Goal: Information Seeking & Learning: Learn about a topic

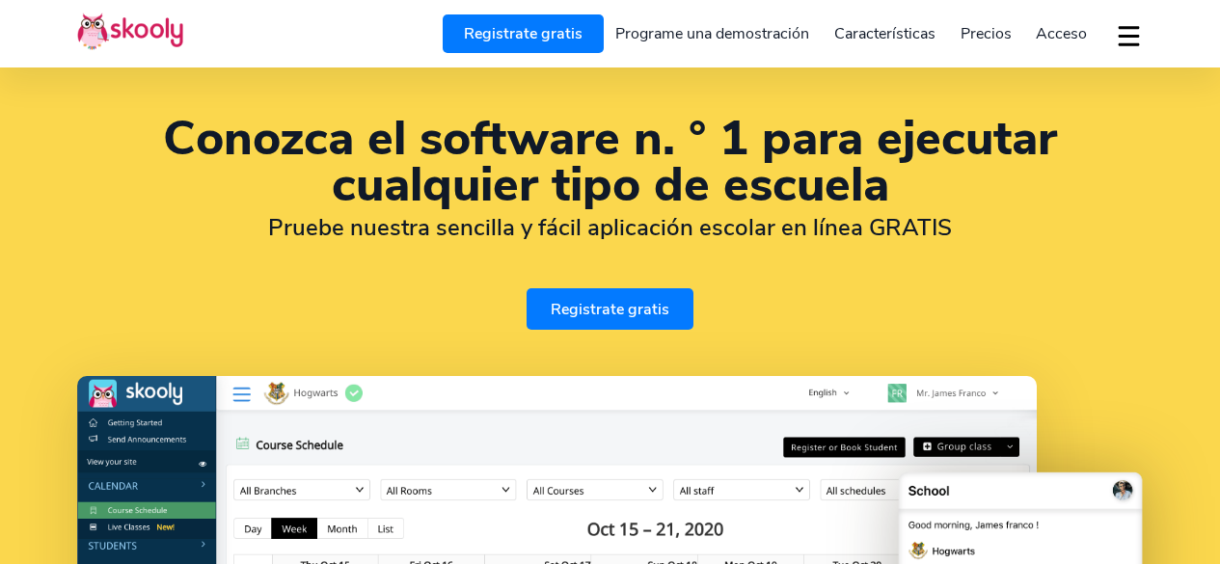
select select "es"
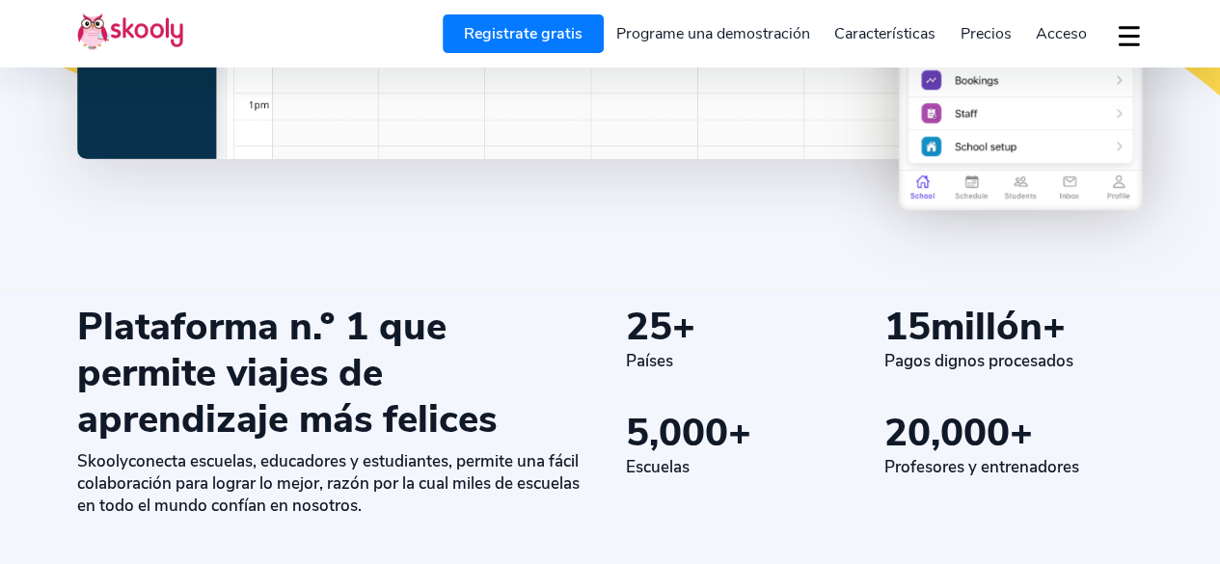
scroll to position [942, 0]
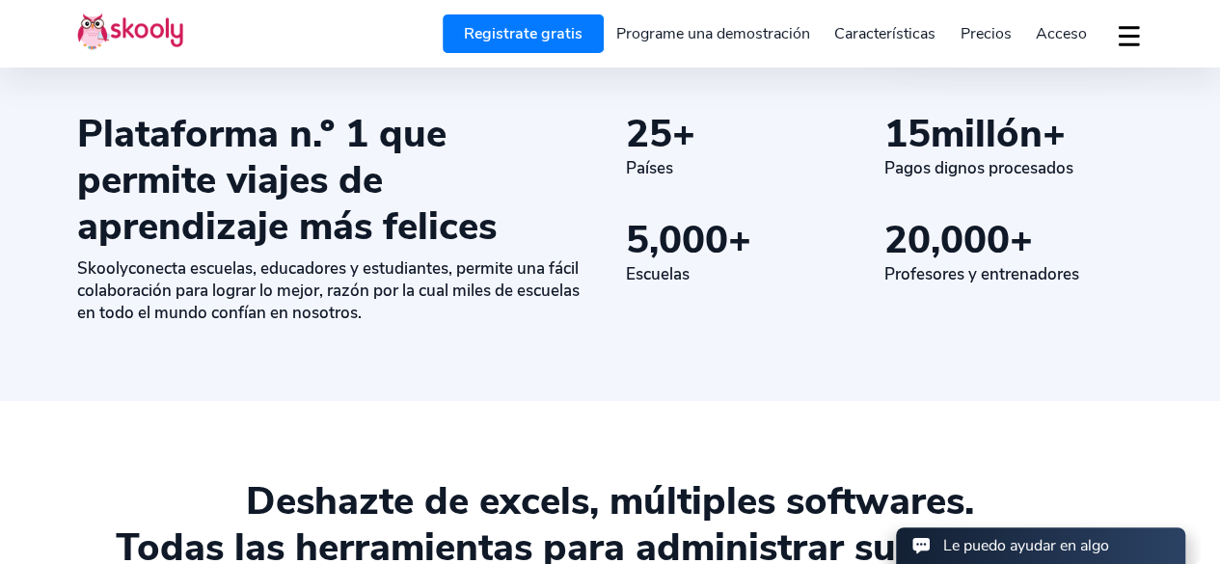
select select "54"
select select "[GEOGRAPHIC_DATA]"
select select "[GEOGRAPHIC_DATA]/[GEOGRAPHIC_DATA]/San_Luis"
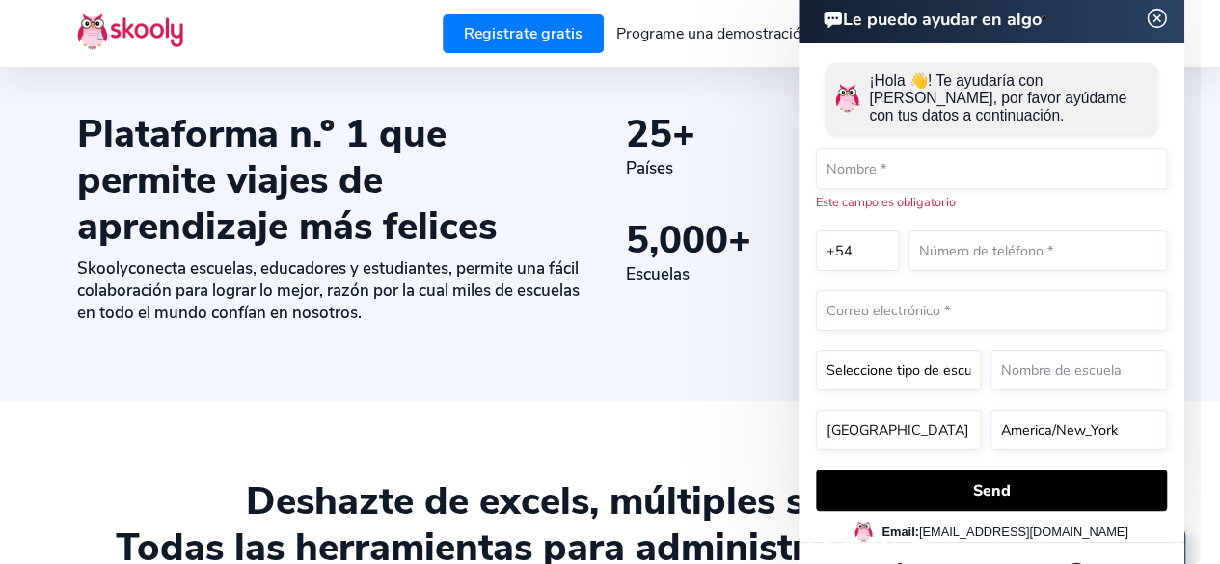
click at [1152, 10] on img at bounding box center [1157, 19] width 37 height 24
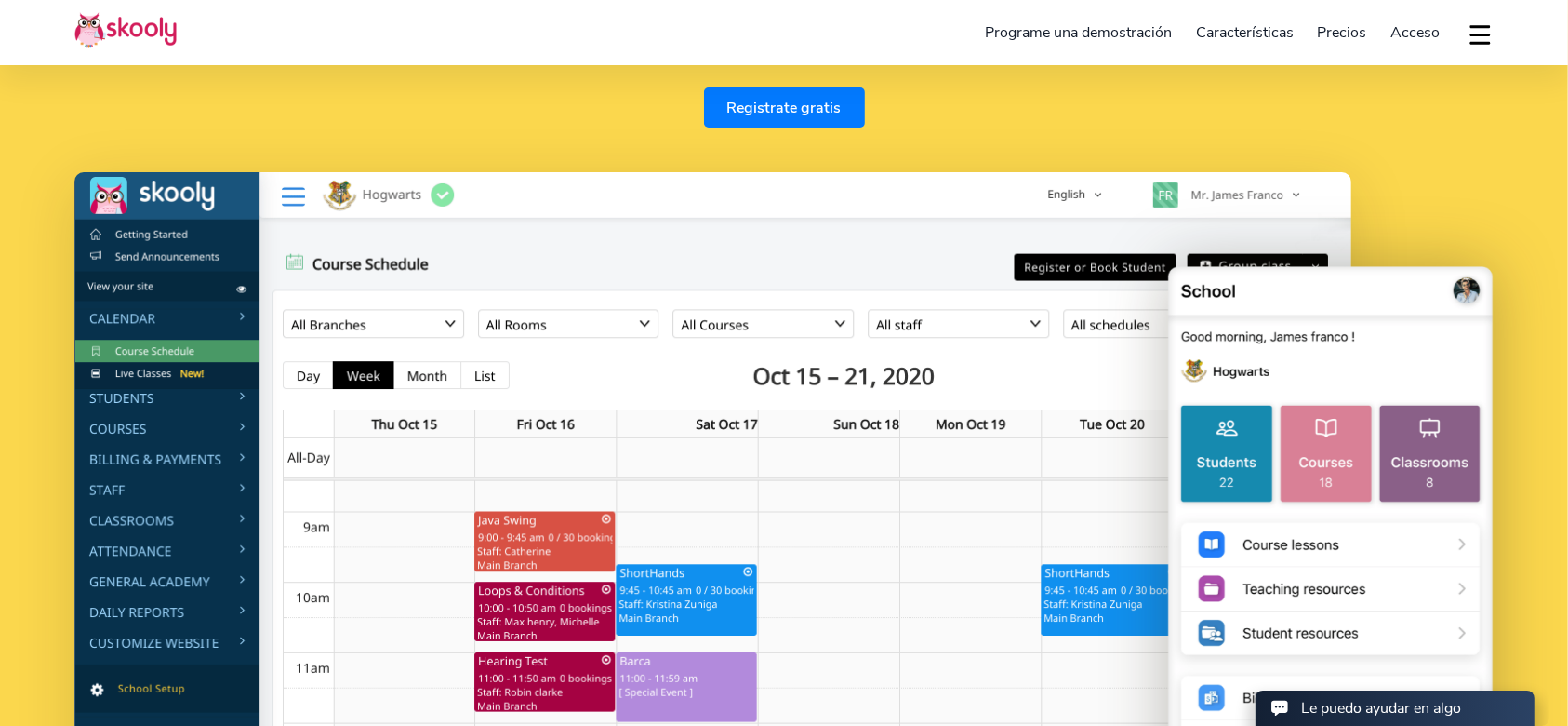
scroll to position [0, 0]
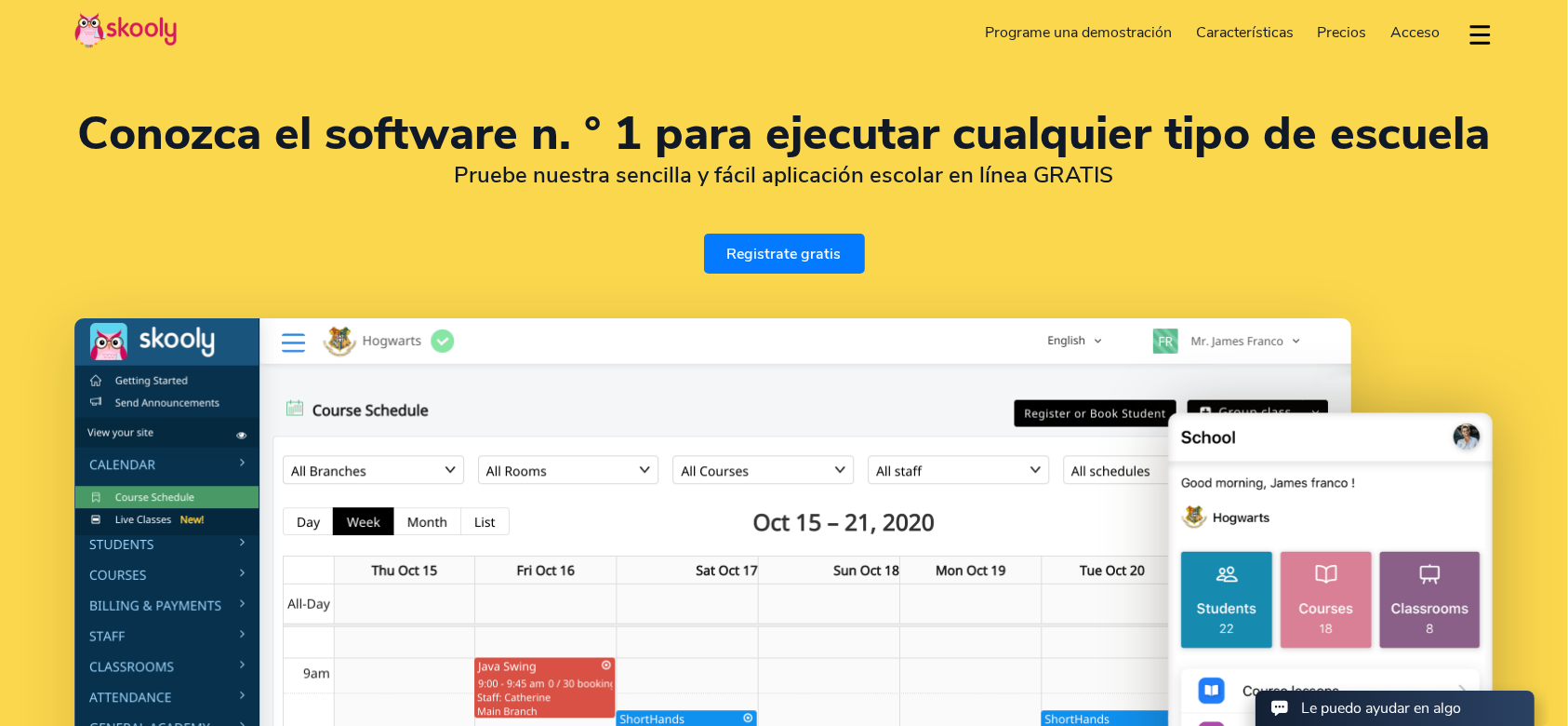
drag, startPoint x: 1209, startPoint y: 210, endPoint x: 1347, endPoint y: 219, distance: 138.3
click at [1176, 219] on div "Conozca el software n. ° 1 para ejecutar cualquier tipo de escuela Pruebe nuest…" at bounding box center [784, 193] width 1419 height 162
drag, startPoint x: 1347, startPoint y: 219, endPoint x: 1391, endPoint y: 238, distance: 47.9
click at [1176, 238] on div "Conozca el software n. ° 1 para ejecutar cualquier tipo de escuela Pruebe nuest…" at bounding box center [784, 193] width 1419 height 162
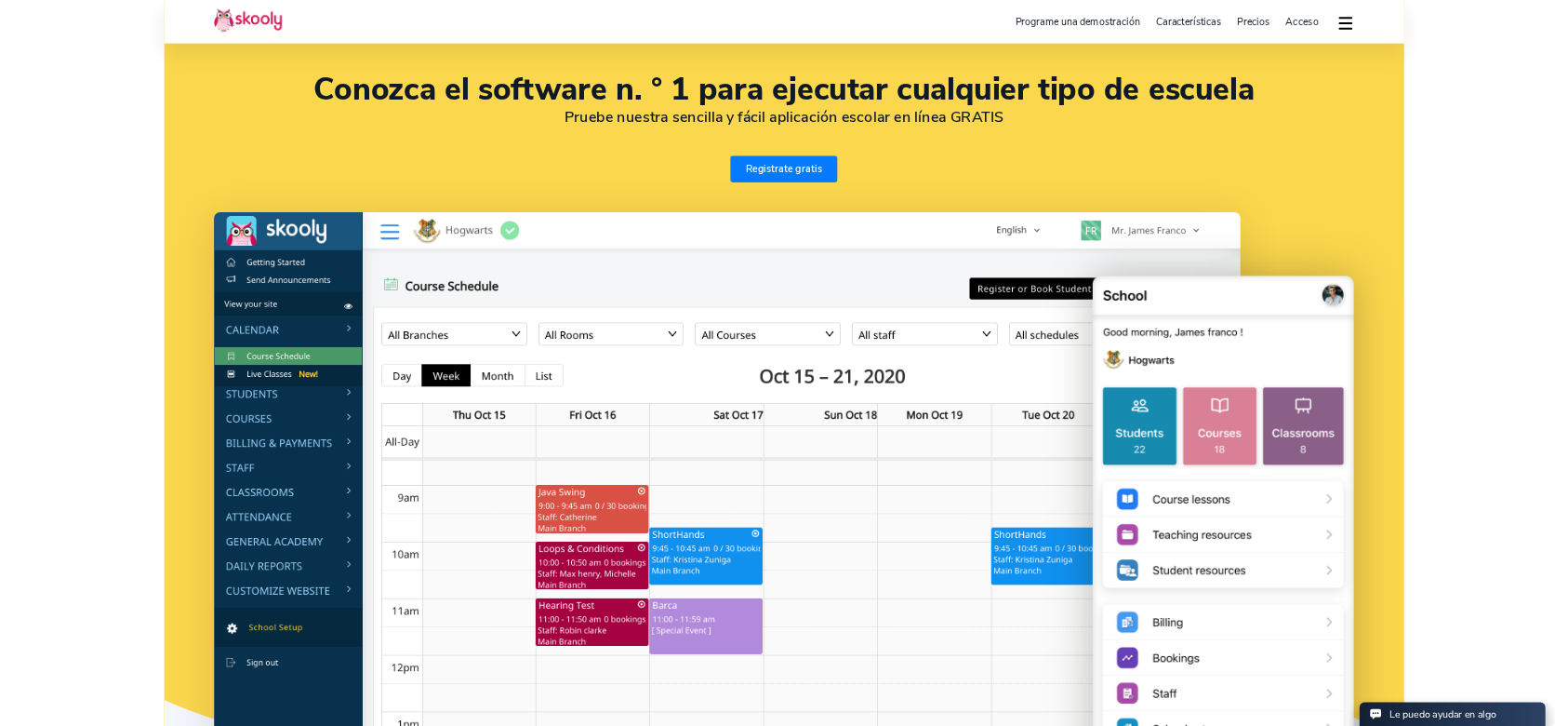
scroll to position [74, 0]
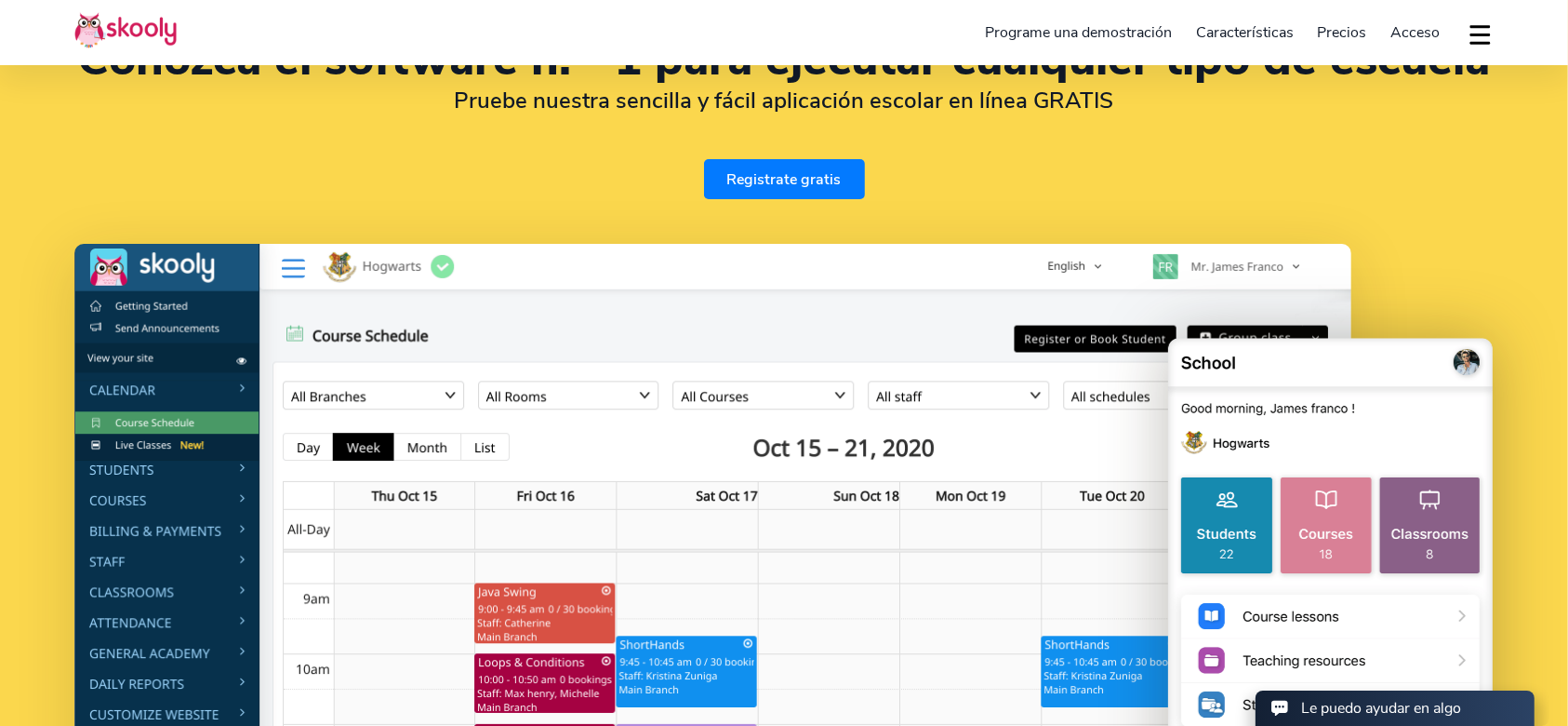
click at [1176, 142] on div "Conozca el software n. ° 1 para ejecutar cualquier tipo de escuela Pruebe nuest…" at bounding box center [784, 119] width 1419 height 162
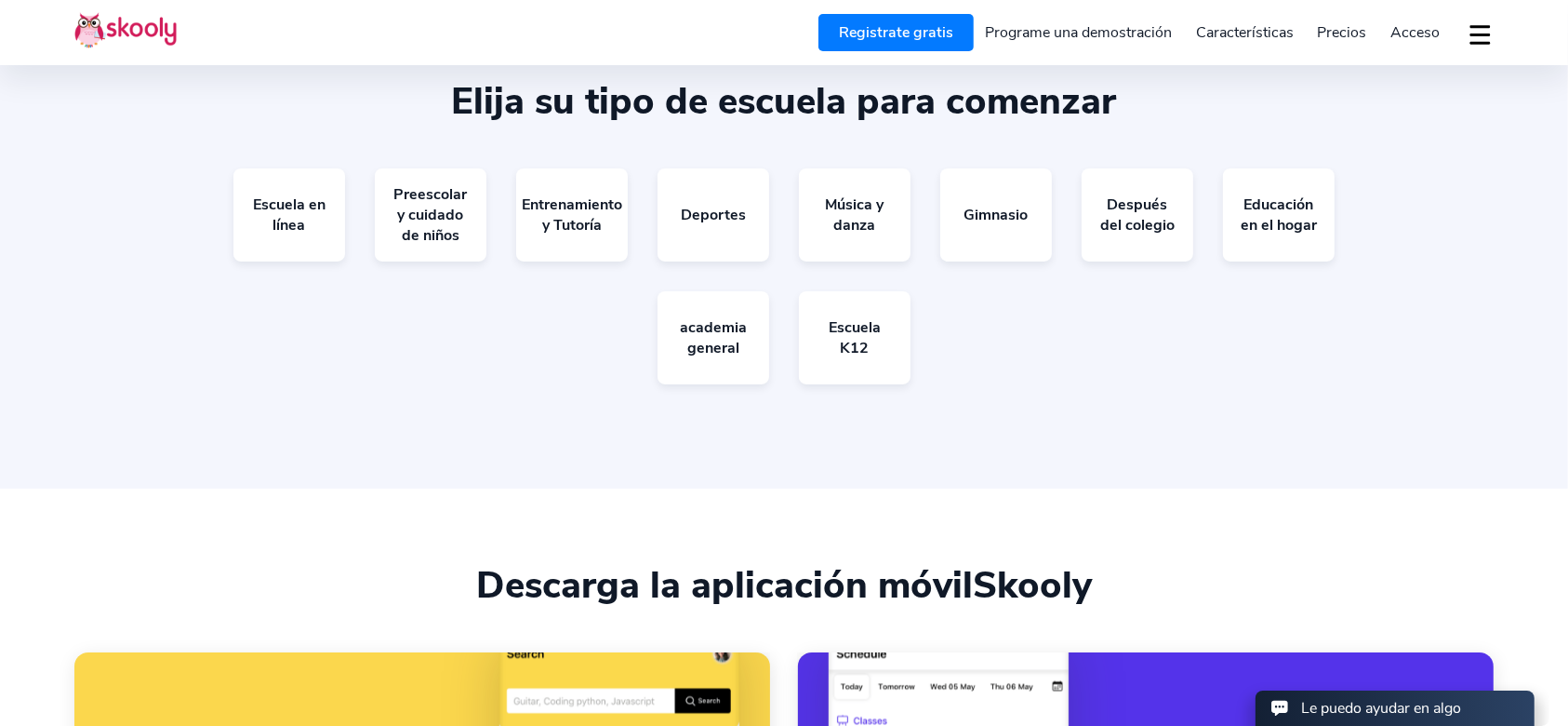
scroll to position [3394, 0]
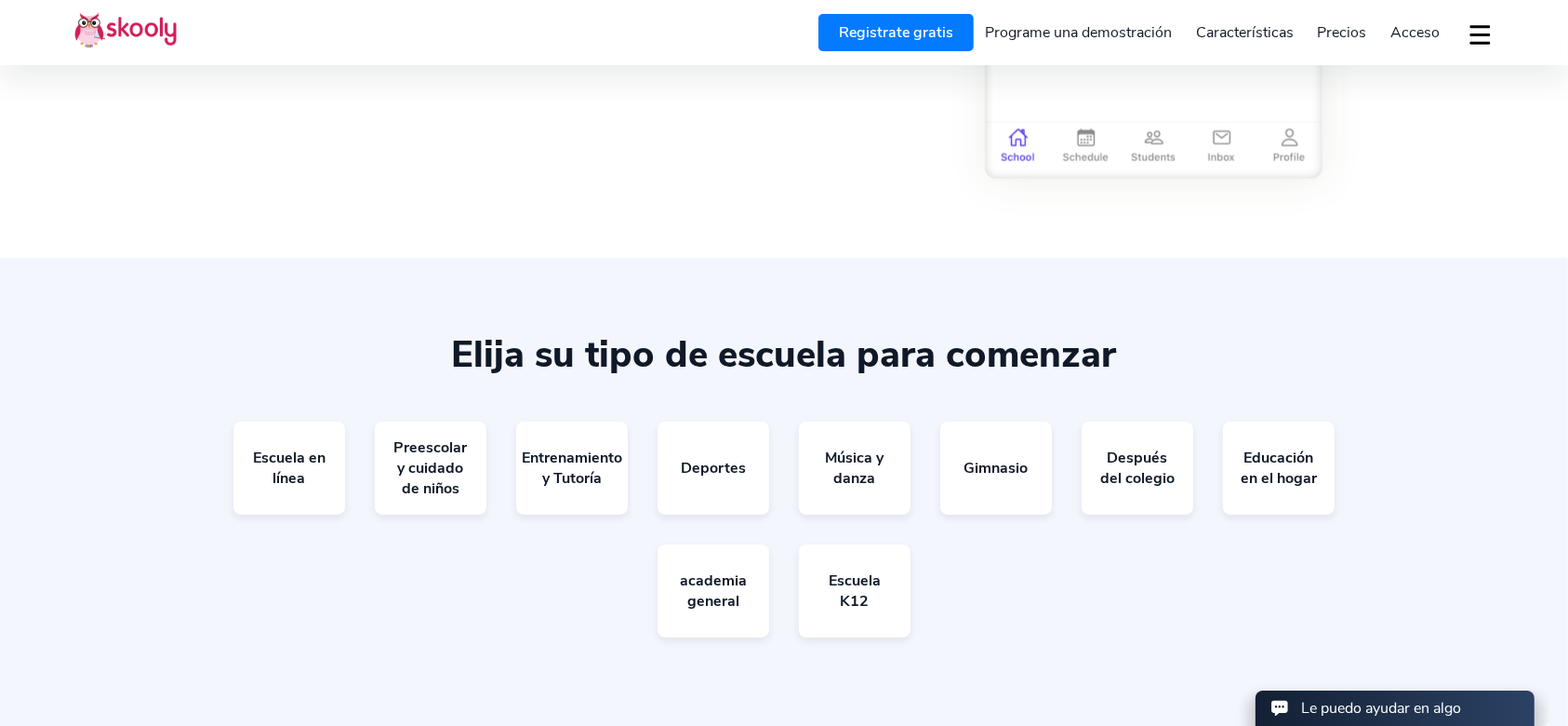
drag, startPoint x: 590, startPoint y: 361, endPoint x: 1344, endPoint y: 280, distance: 758.3
click at [1176, 280] on section "Elija su tipo de escuela para comenzar Escuela en línea Preescolar y cuidado de…" at bounding box center [784, 499] width 1568 height 484
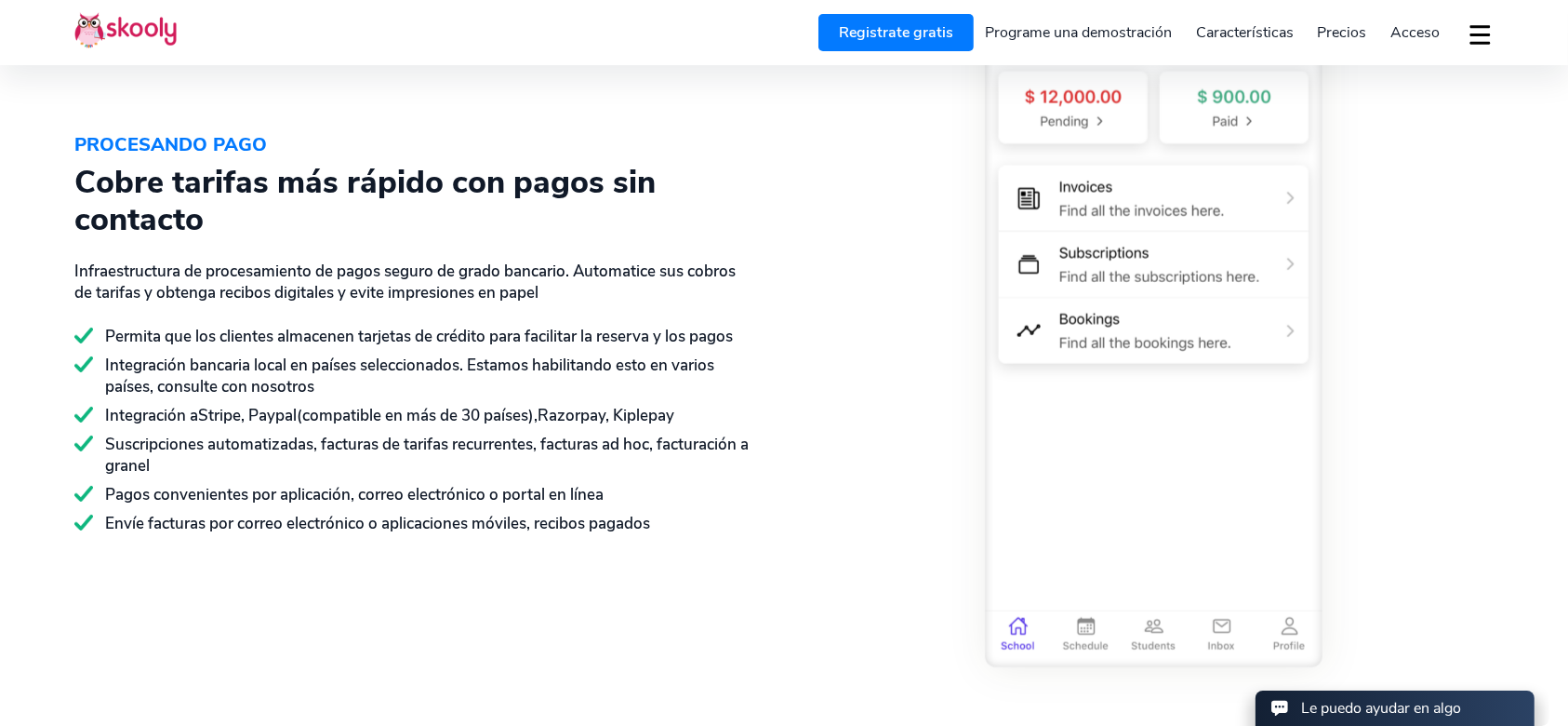
scroll to position [2886, 0]
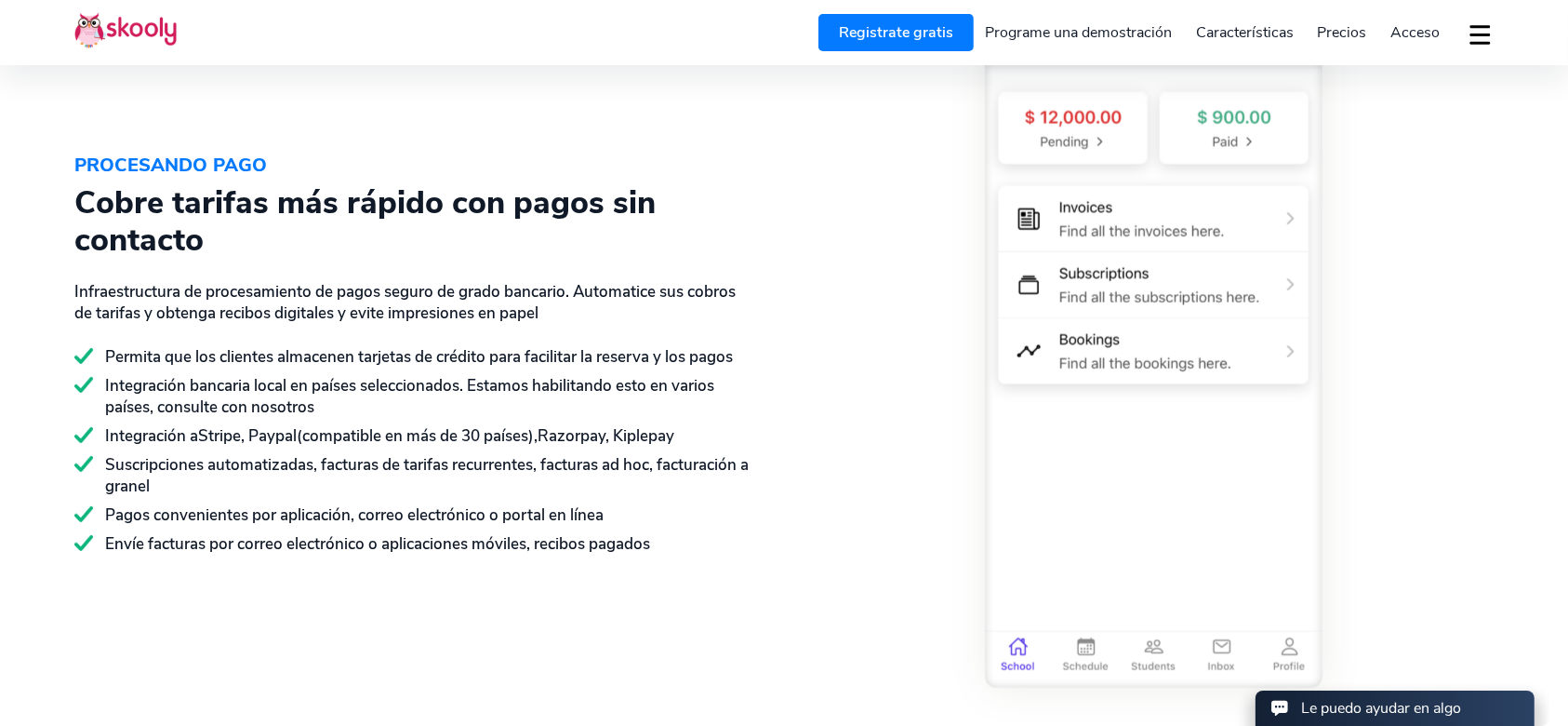
drag, startPoint x: 1344, startPoint y: 280, endPoint x: 1373, endPoint y: 272, distance: 30.1
click at [1176, 272] on div at bounding box center [1140, 351] width 710 height 685
